Goal: Task Accomplishment & Management: Use online tool/utility

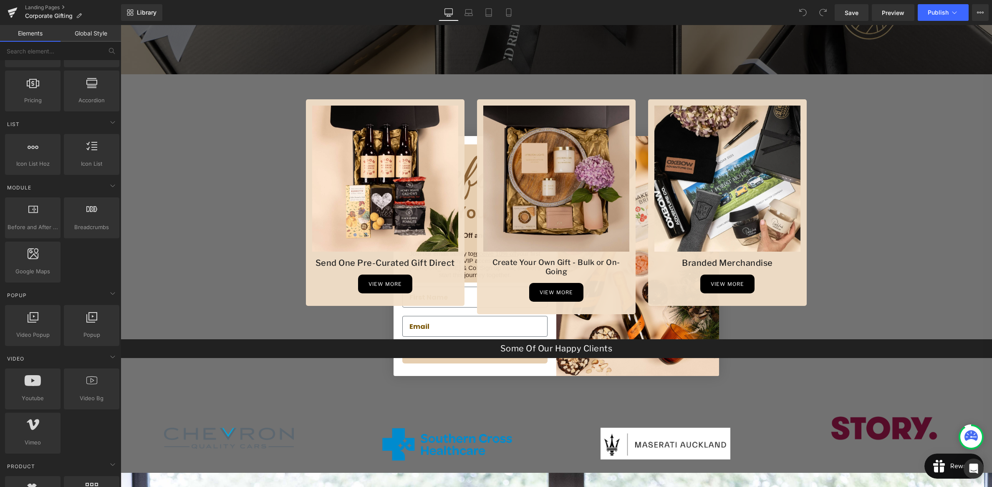
scroll to position [343, 0]
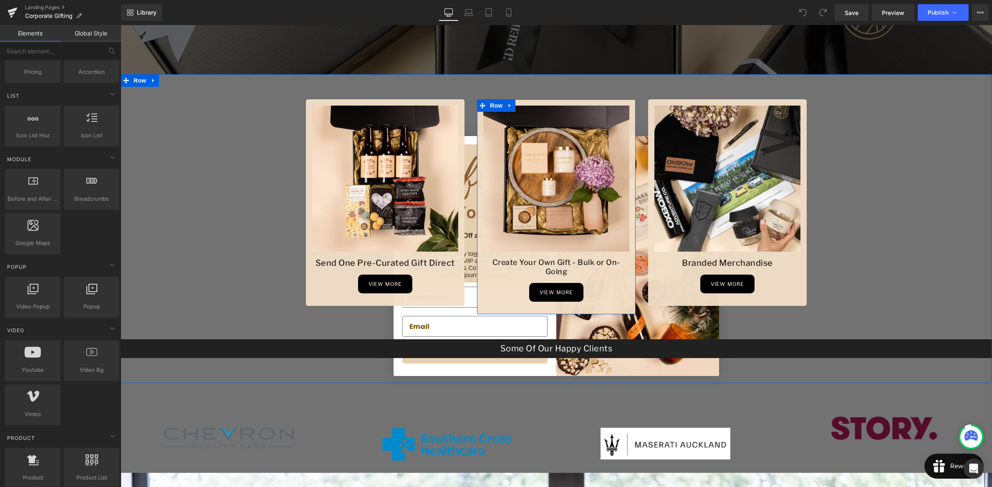
click at [494, 283] on div "view more" at bounding box center [556, 292] width 146 height 19
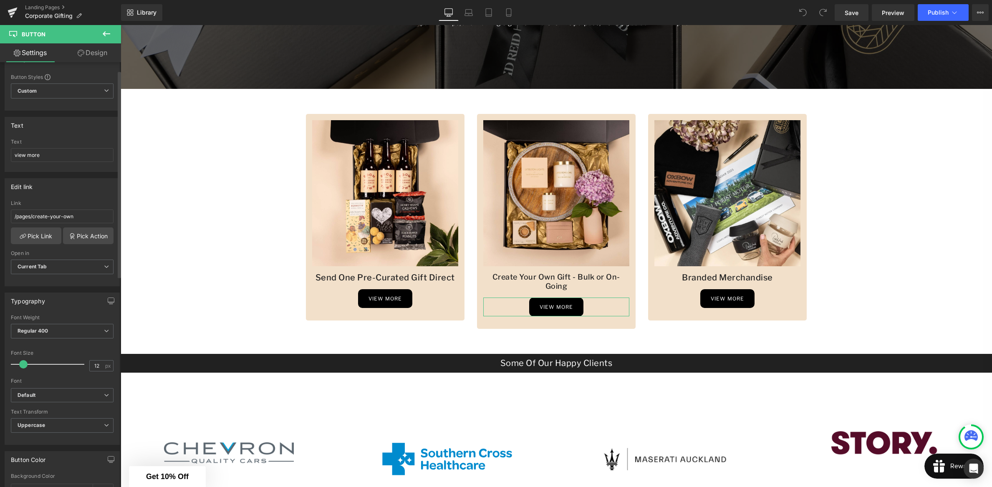
scroll to position [0, 0]
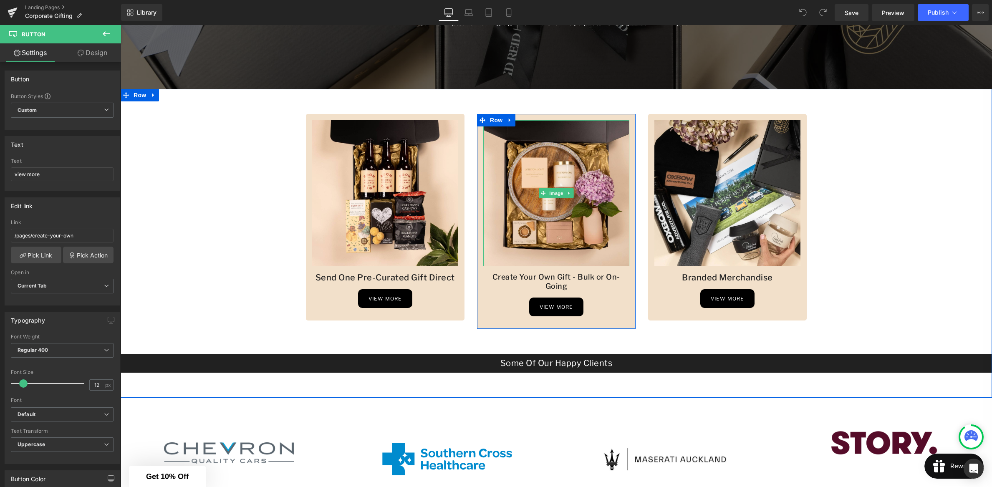
click at [507, 278] on h1 "Create Your Own Gift - Bulk or On-Going" at bounding box center [556, 282] width 146 height 19
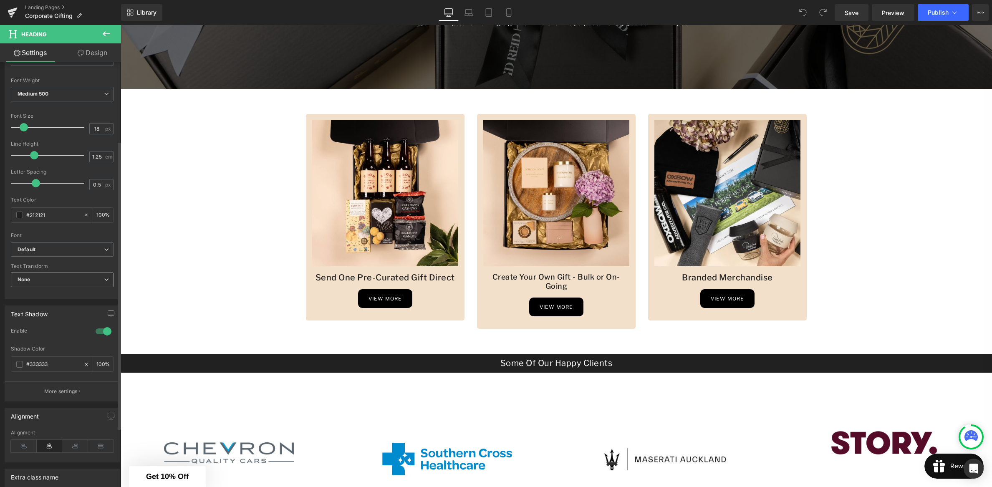
scroll to position [203, 0]
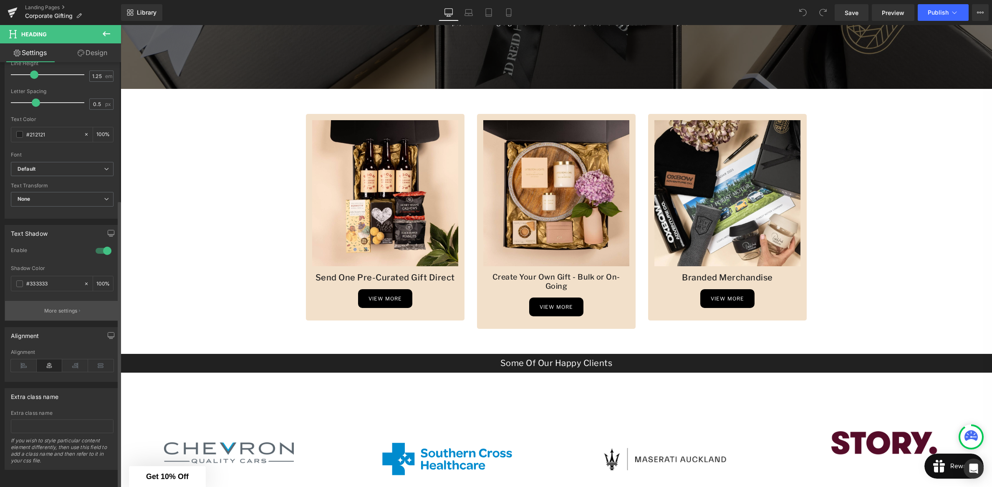
click at [63, 307] on p "More settings" at bounding box center [60, 311] width 33 height 8
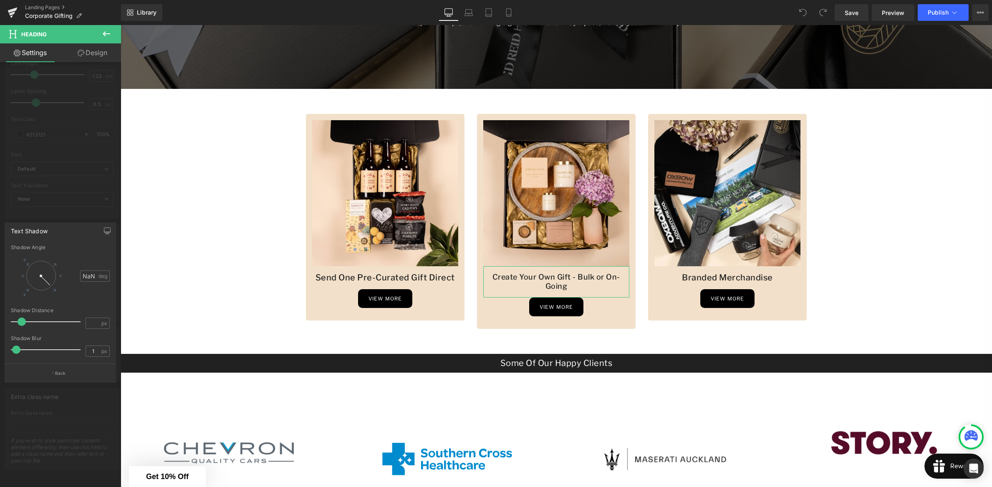
click at [85, 215] on div at bounding box center [60, 258] width 121 height 466
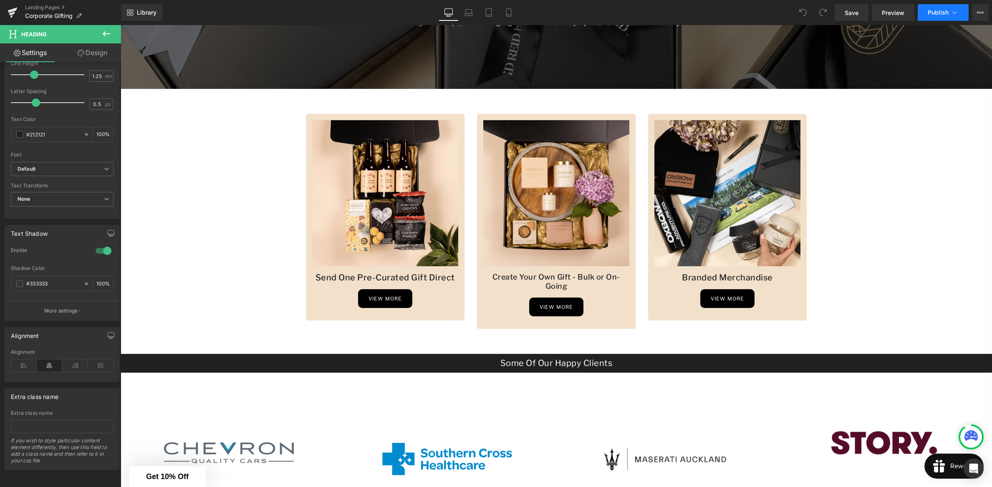
click at [936, 12] on span "Publish" at bounding box center [938, 12] width 21 height 7
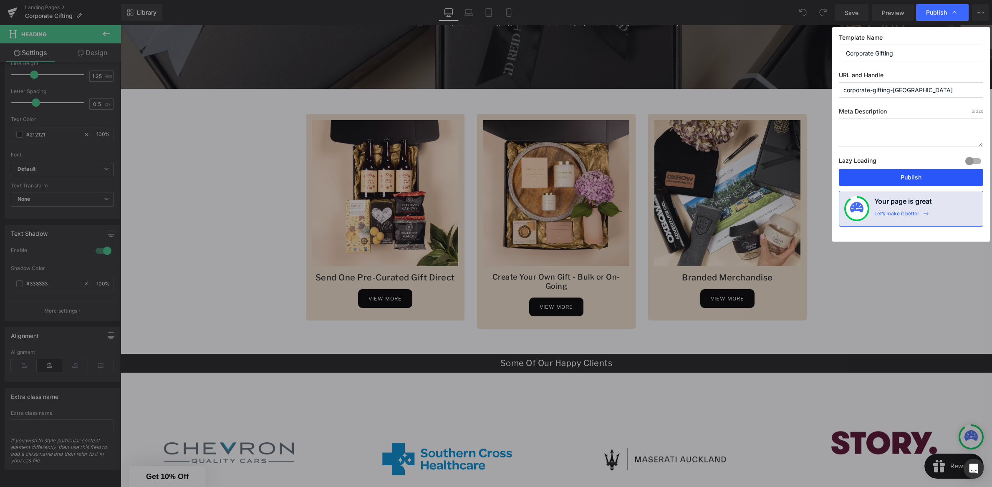
click at [901, 177] on button "Publish" at bounding box center [911, 177] width 144 height 17
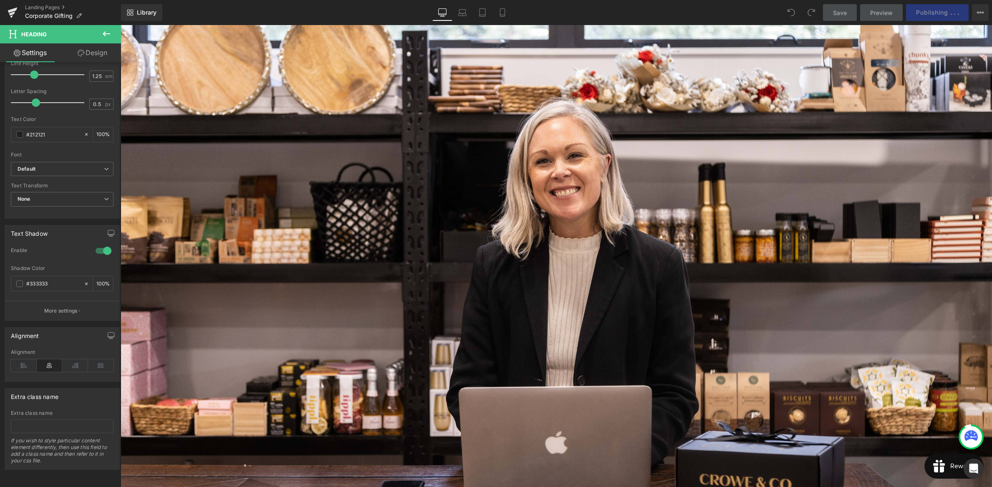
scroll to position [751, 0]
